Goal: Transaction & Acquisition: Book appointment/travel/reservation

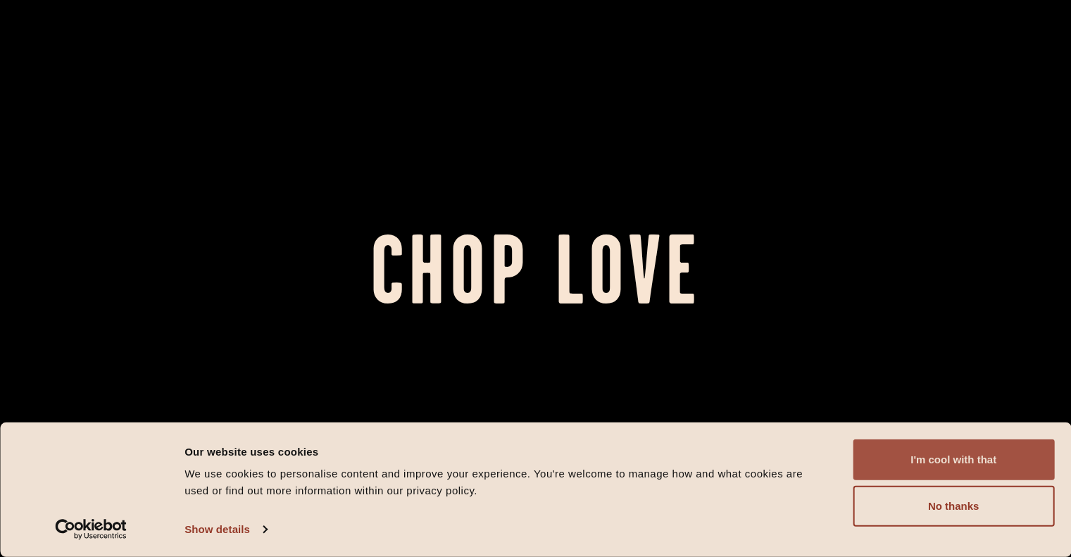
click at [992, 464] on button "I'm cool with that" at bounding box center [953, 459] width 201 height 41
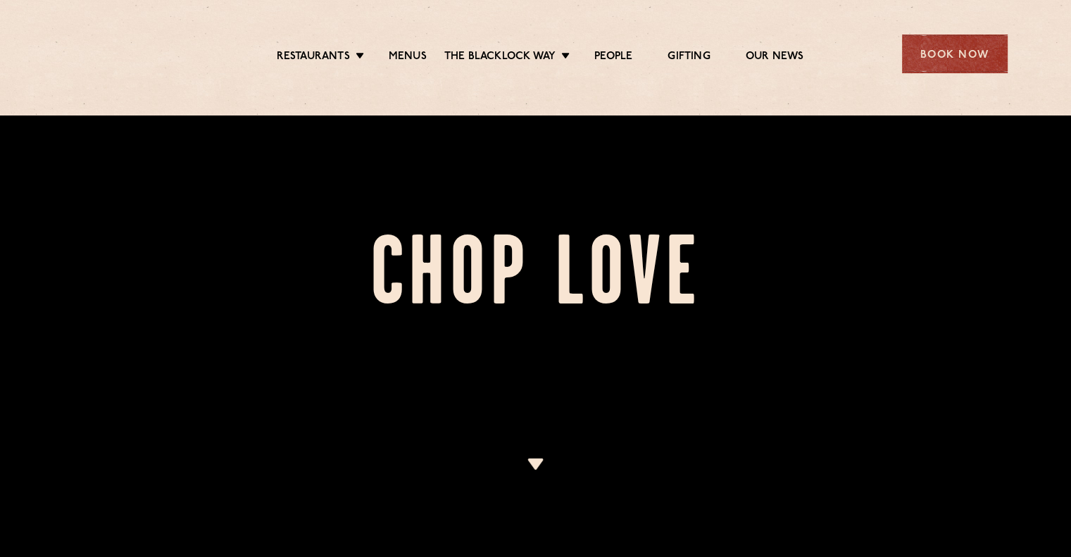
scroll to position [282, 0]
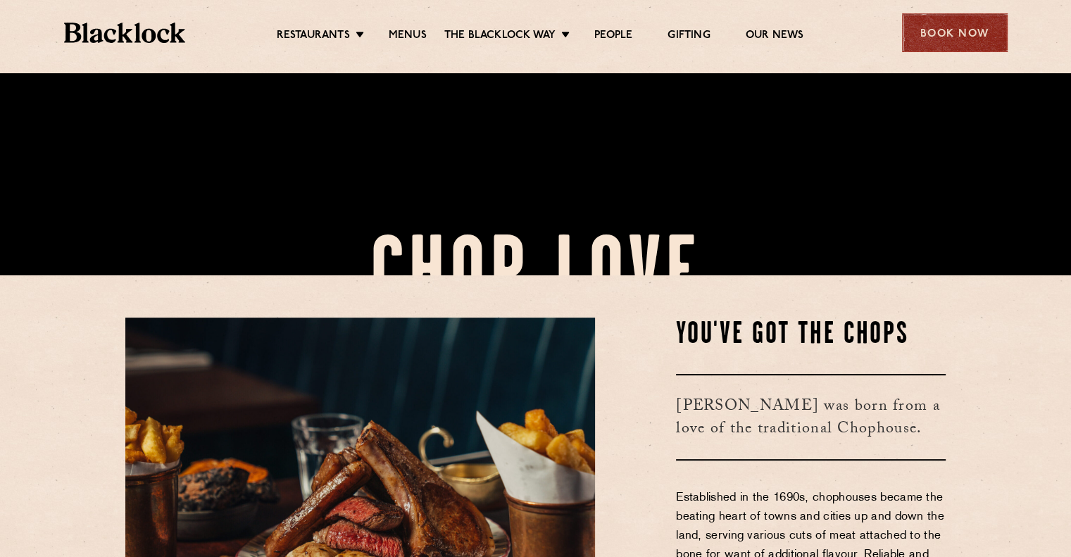
click at [923, 41] on div "Book Now" at bounding box center [955, 32] width 106 height 39
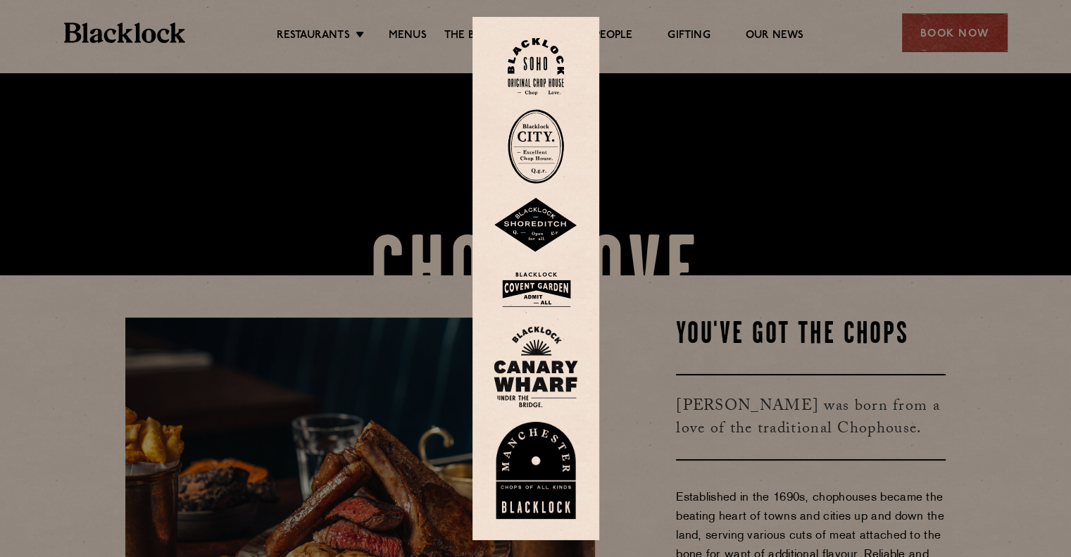
click at [663, 339] on div at bounding box center [535, 278] width 1071 height 557
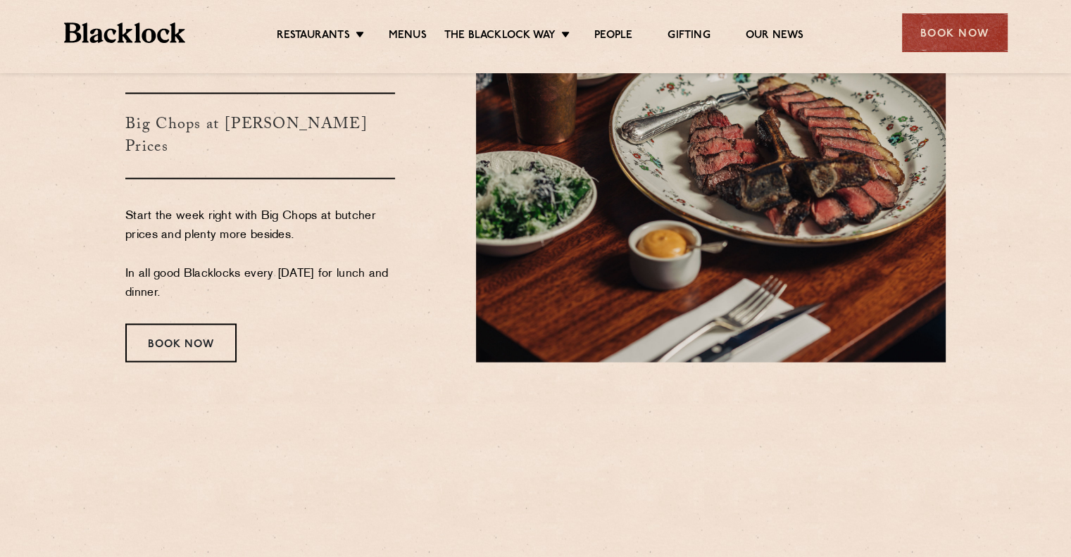
scroll to position [2605, 0]
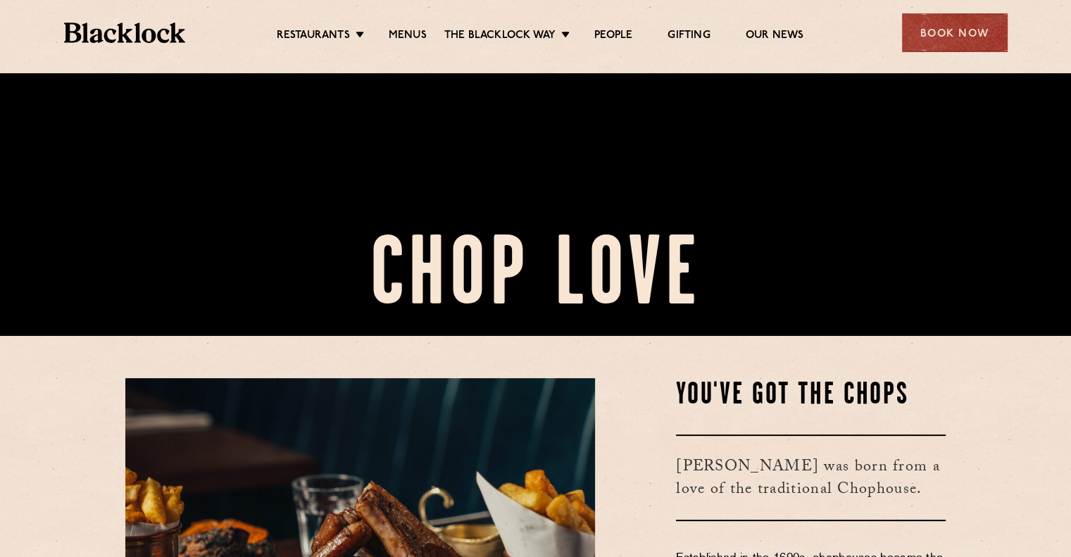
scroll to position [352, 0]
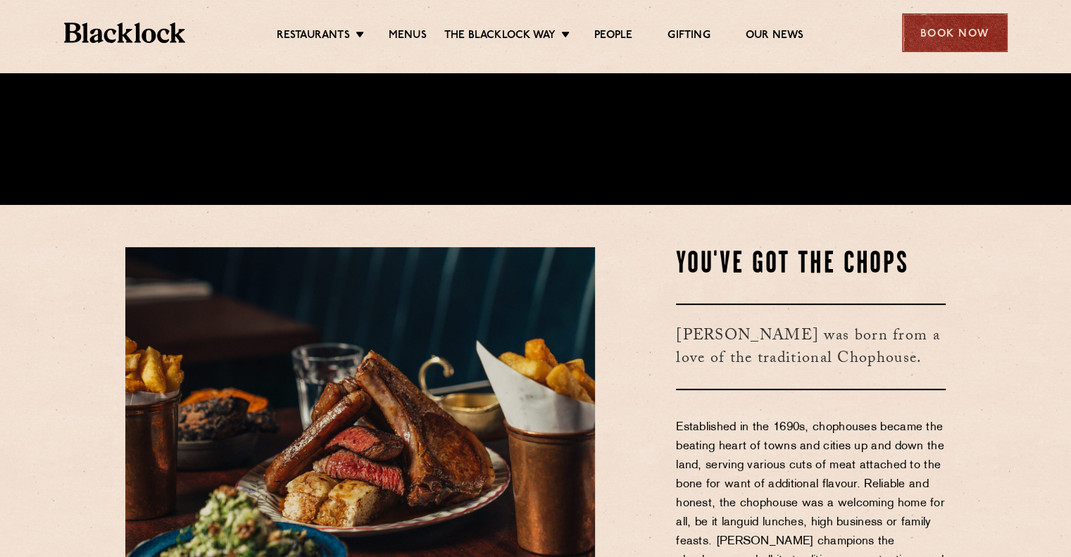
click at [953, 27] on div "Book Now" at bounding box center [955, 32] width 106 height 39
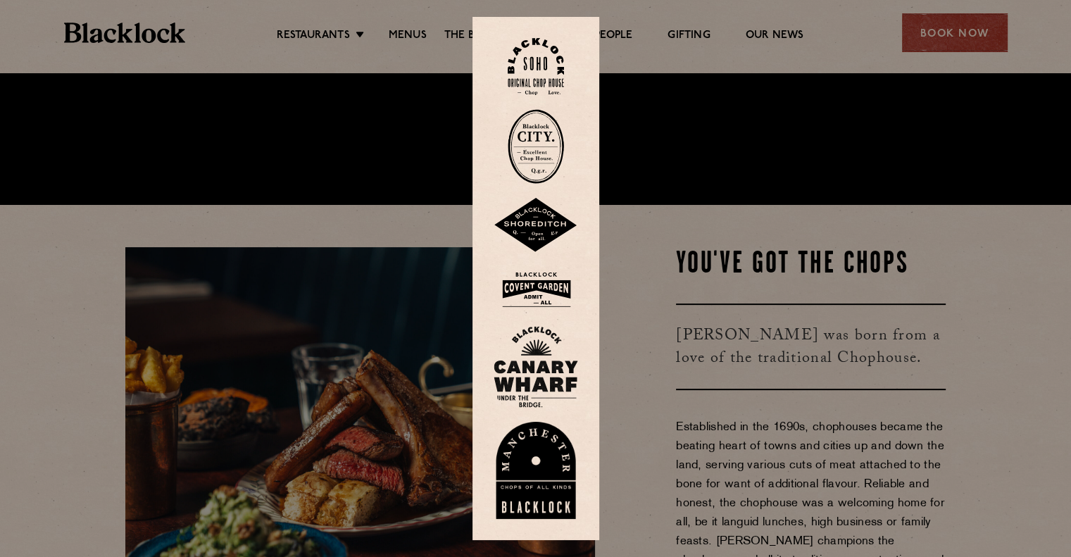
click at [546, 65] on img at bounding box center [536, 66] width 56 height 57
